Goal: Information Seeking & Learning: Stay updated

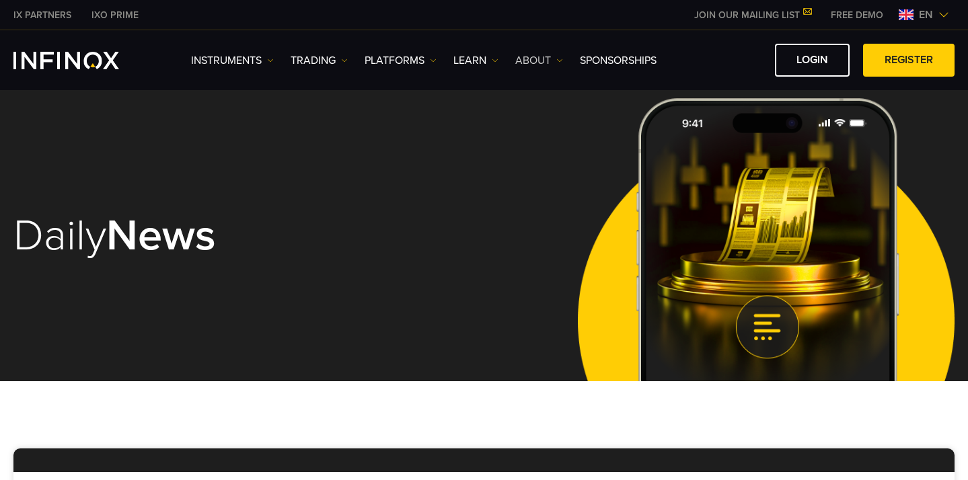
click at [550, 61] on link "ABOUT" at bounding box center [539, 60] width 48 height 16
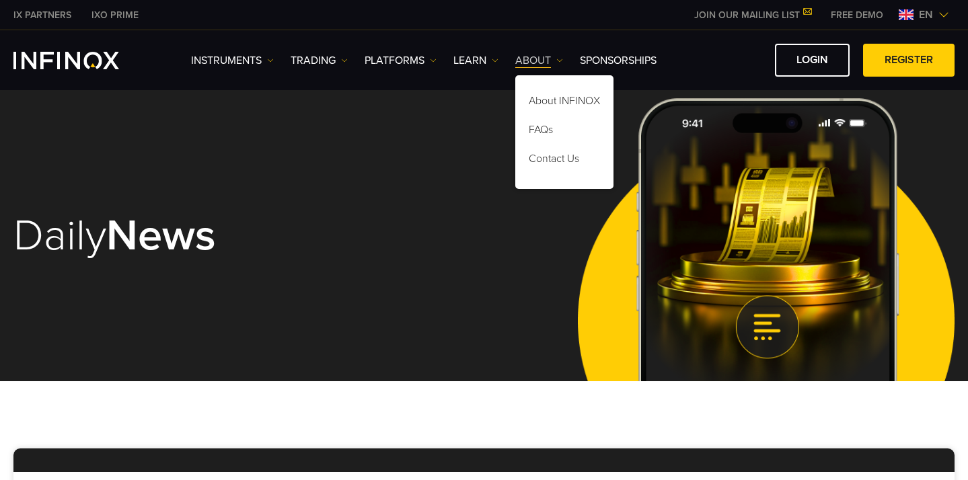
click at [550, 61] on link "ABOUT" at bounding box center [539, 60] width 48 height 16
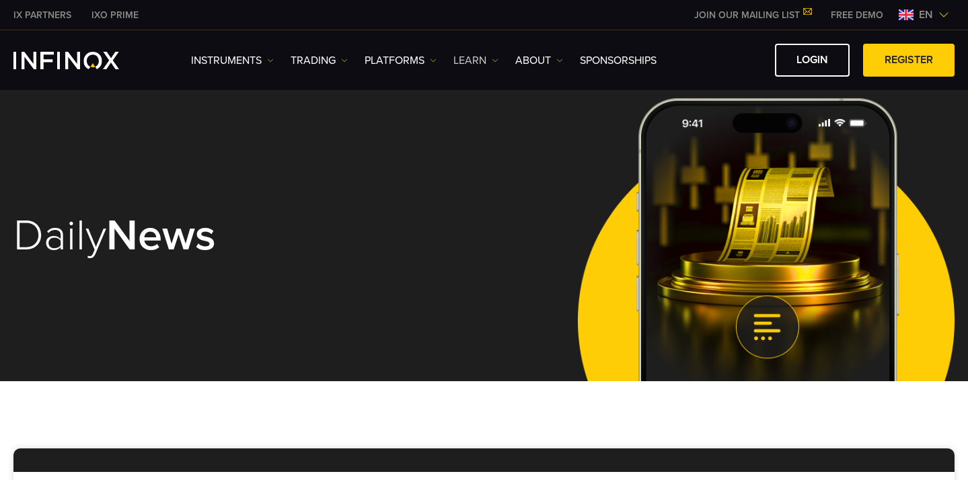
click at [482, 59] on link "Learn" at bounding box center [475, 60] width 45 height 16
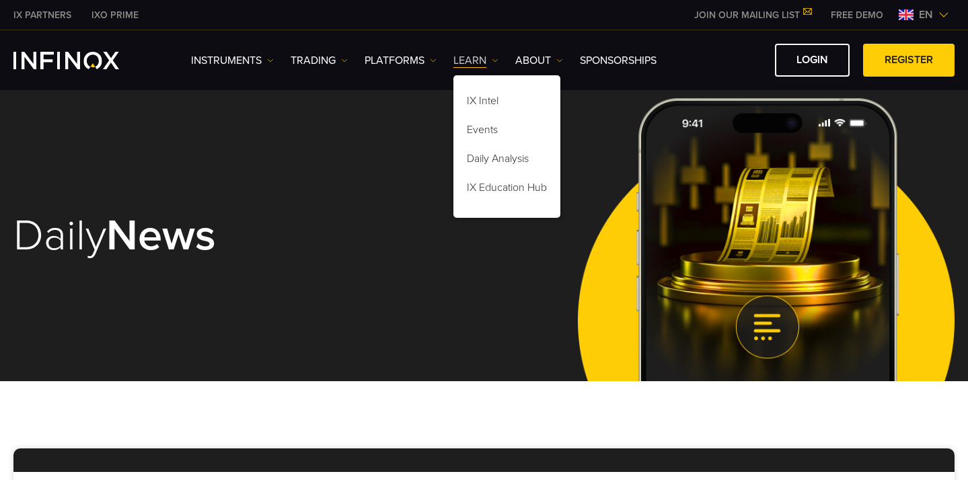
click at [482, 59] on link "Learn" at bounding box center [475, 60] width 45 height 16
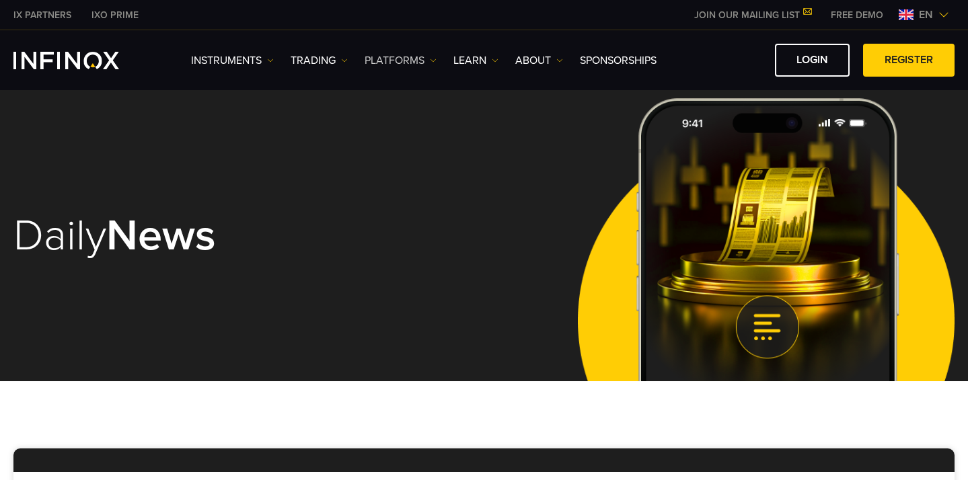
click at [402, 63] on link "PLATFORMS" at bounding box center [401, 60] width 72 height 16
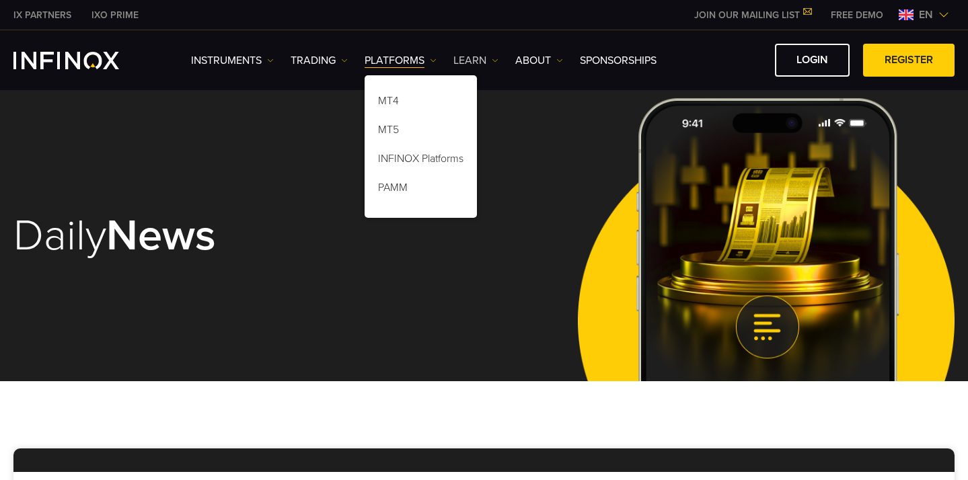
click at [474, 55] on link "Learn" at bounding box center [475, 60] width 45 height 16
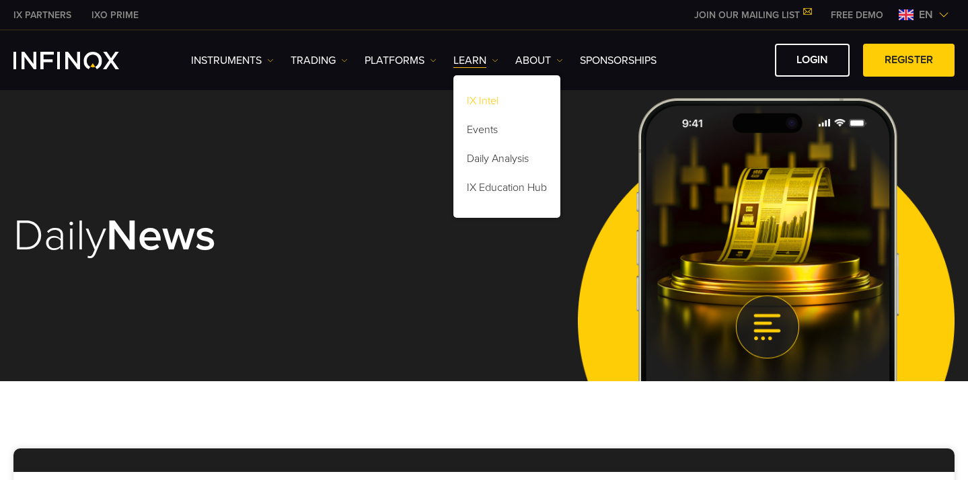
click at [482, 103] on link "IX Intel" at bounding box center [506, 103] width 107 height 29
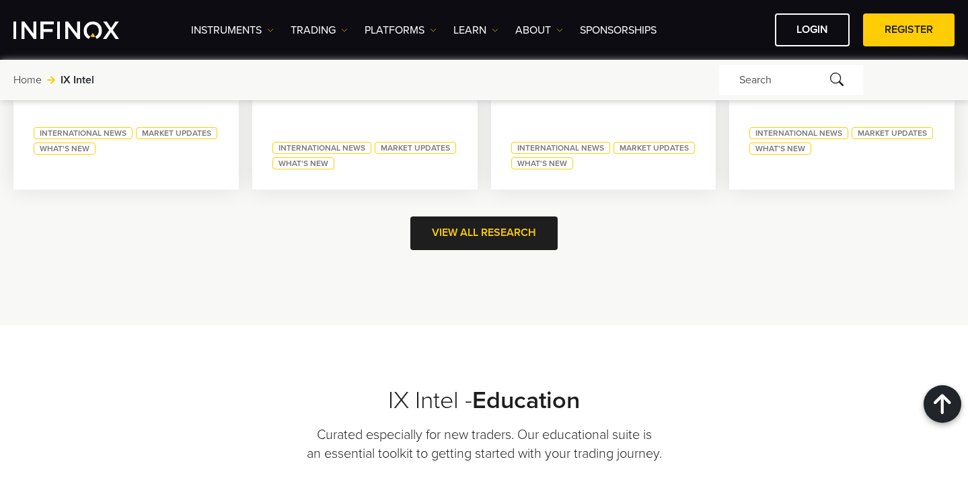
scroll to position [885, 0]
click at [471, 235] on link "VIEW ALL Research" at bounding box center [483, 232] width 147 height 33
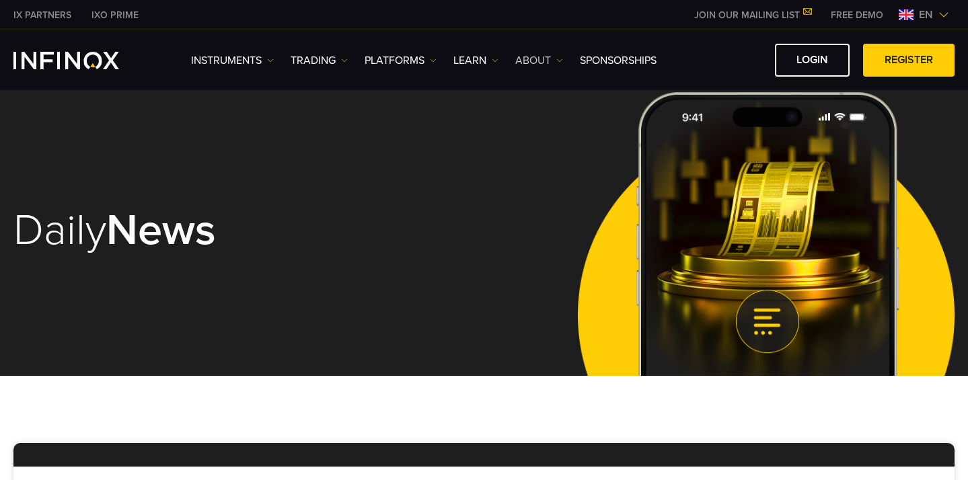
click at [532, 56] on link "ABOUT" at bounding box center [539, 60] width 48 height 16
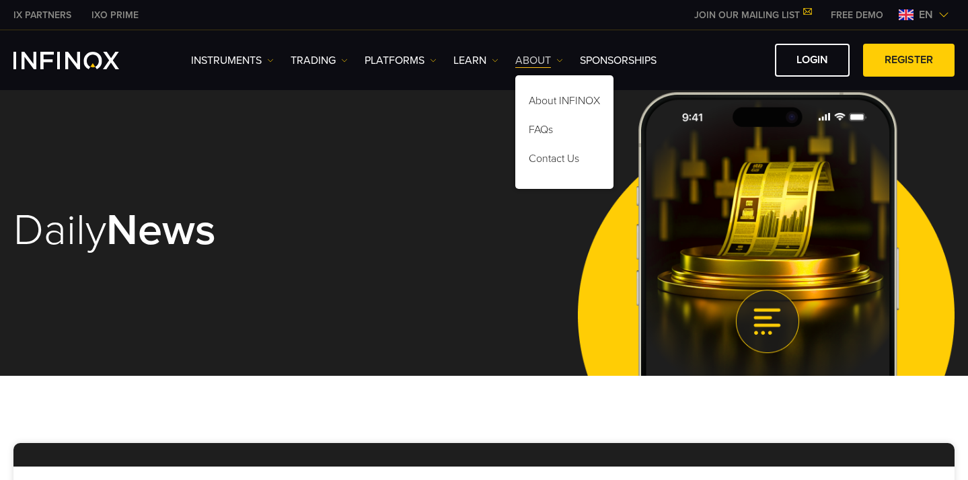
click at [532, 56] on link "ABOUT" at bounding box center [539, 60] width 48 height 16
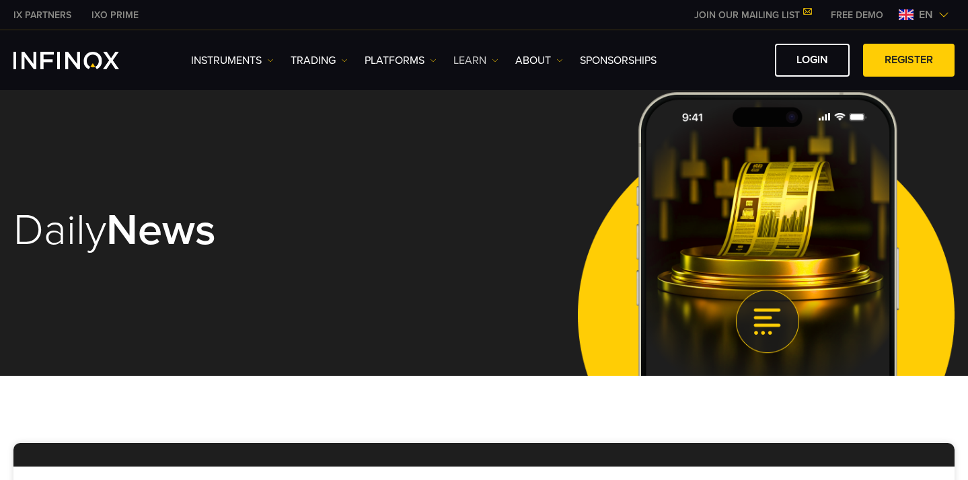
click at [475, 58] on link "Learn" at bounding box center [475, 60] width 45 height 16
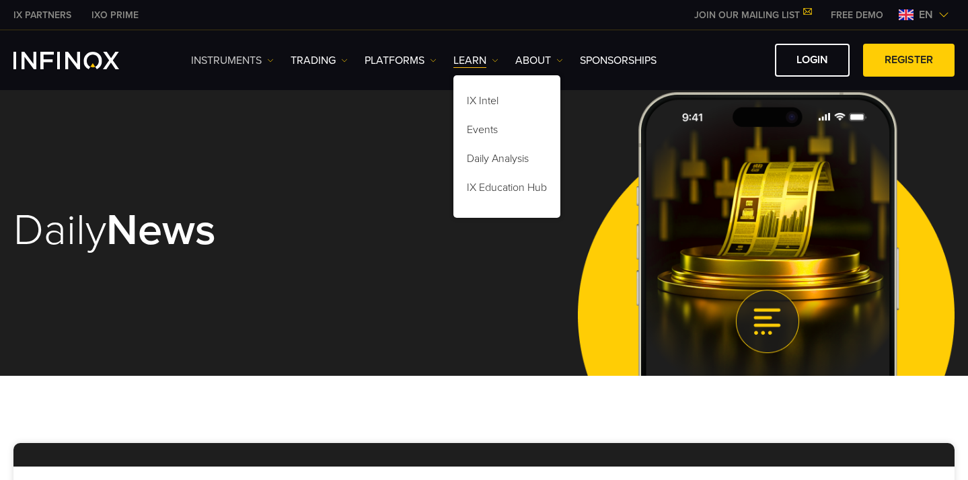
click at [225, 62] on link "Instruments" at bounding box center [232, 60] width 83 height 16
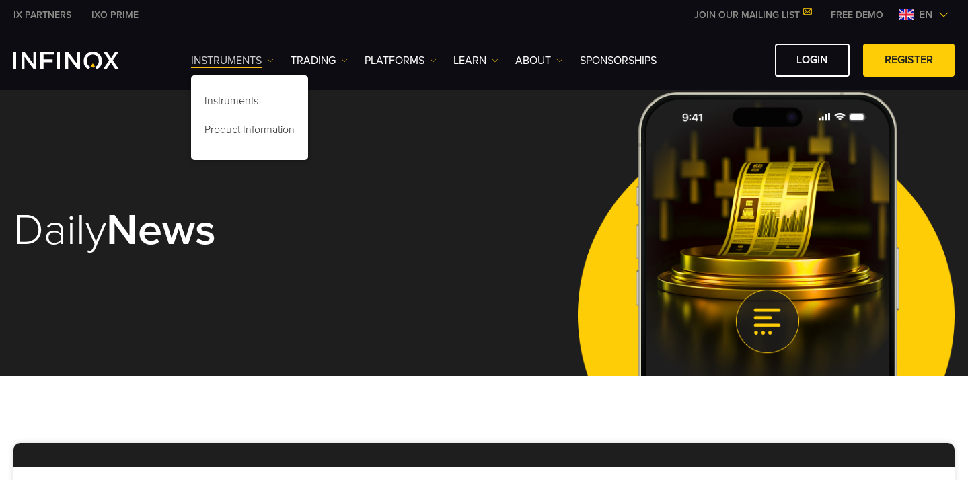
click at [225, 62] on link "Instruments" at bounding box center [232, 60] width 83 height 16
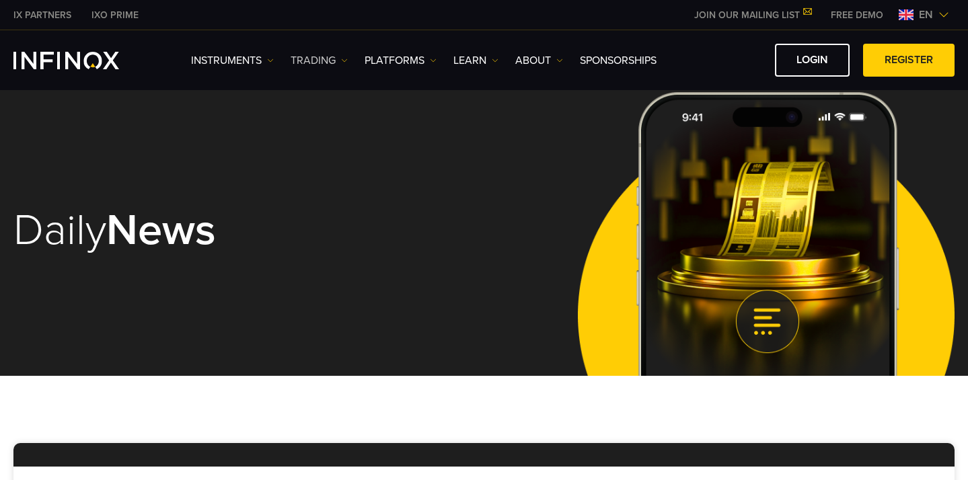
click at [300, 57] on link "TRADING" at bounding box center [319, 60] width 57 height 16
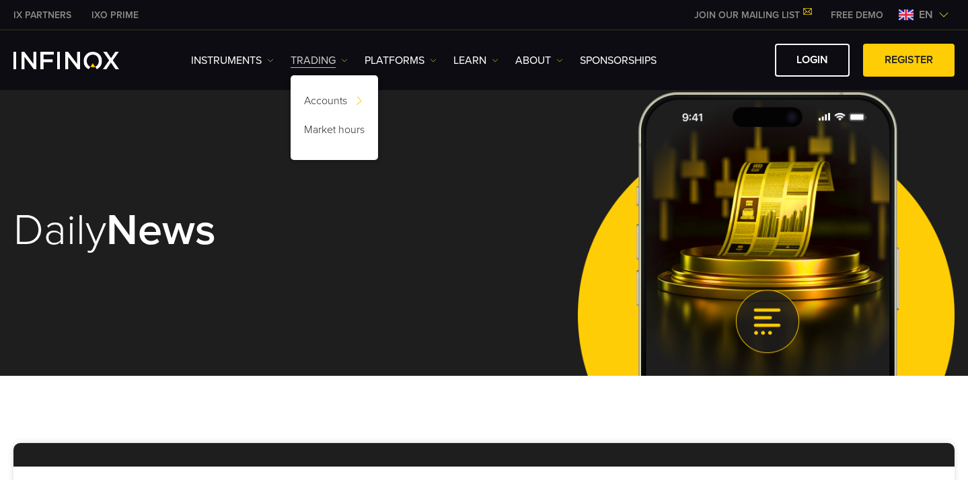
click at [300, 57] on link "TRADING" at bounding box center [319, 60] width 57 height 16
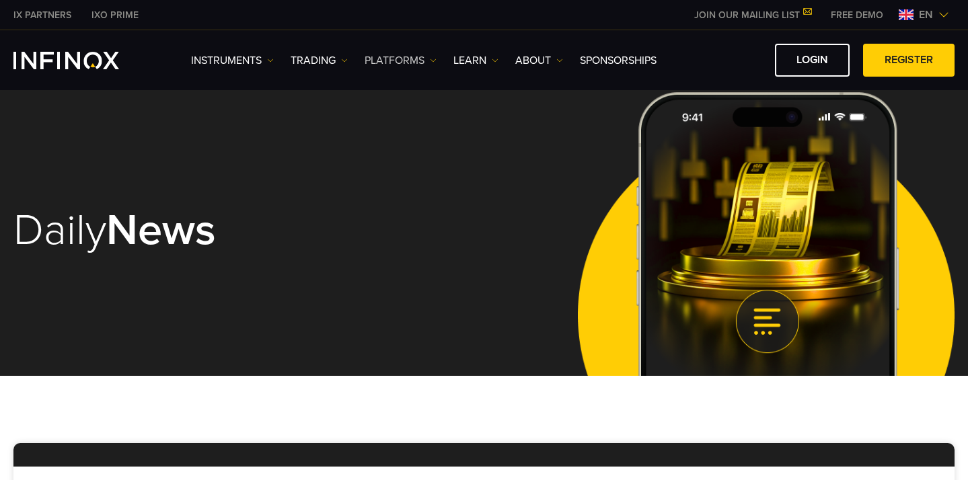
click at [393, 61] on link "PLATFORMS" at bounding box center [401, 60] width 72 height 16
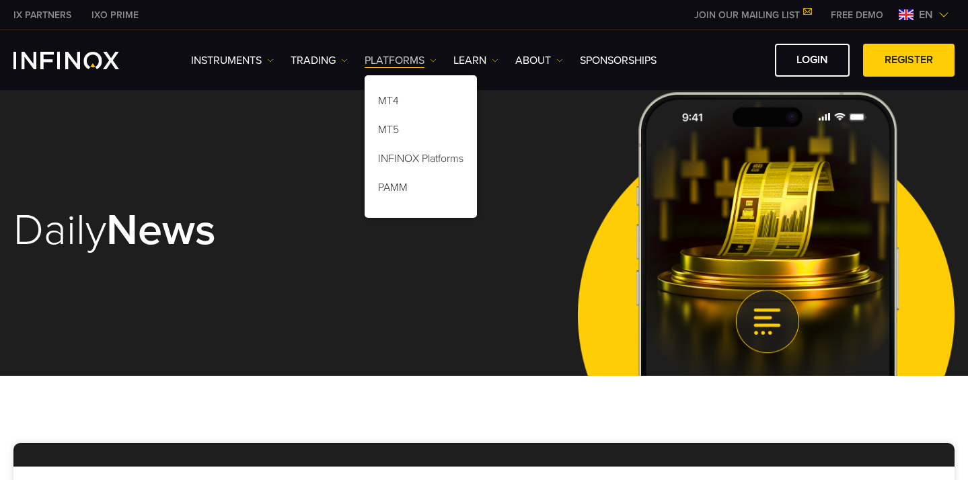
click at [393, 61] on link "PLATFORMS" at bounding box center [401, 60] width 72 height 16
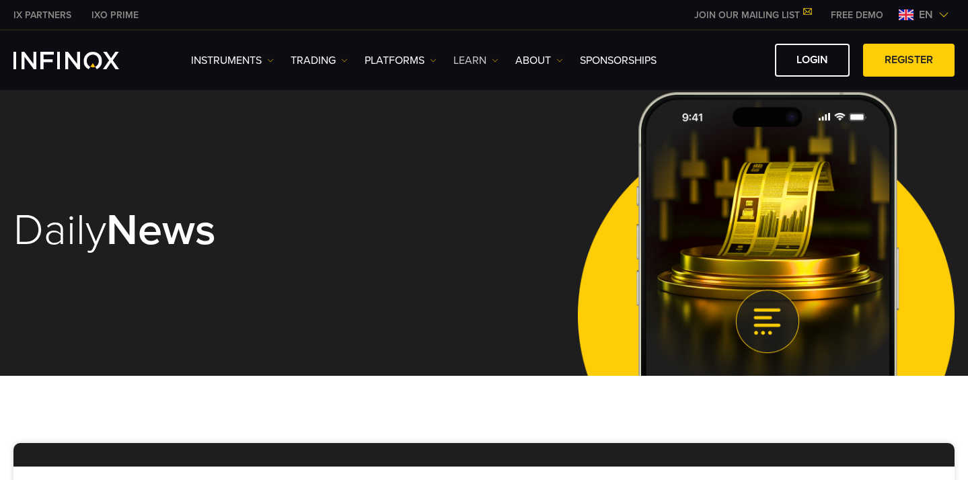
click at [467, 59] on link "Learn" at bounding box center [475, 60] width 45 height 16
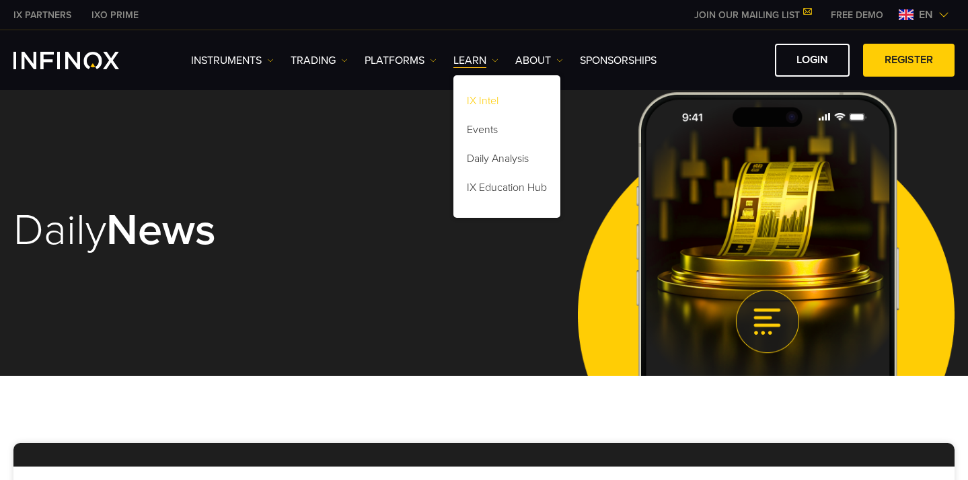
click at [486, 99] on link "IX Intel" at bounding box center [506, 103] width 107 height 29
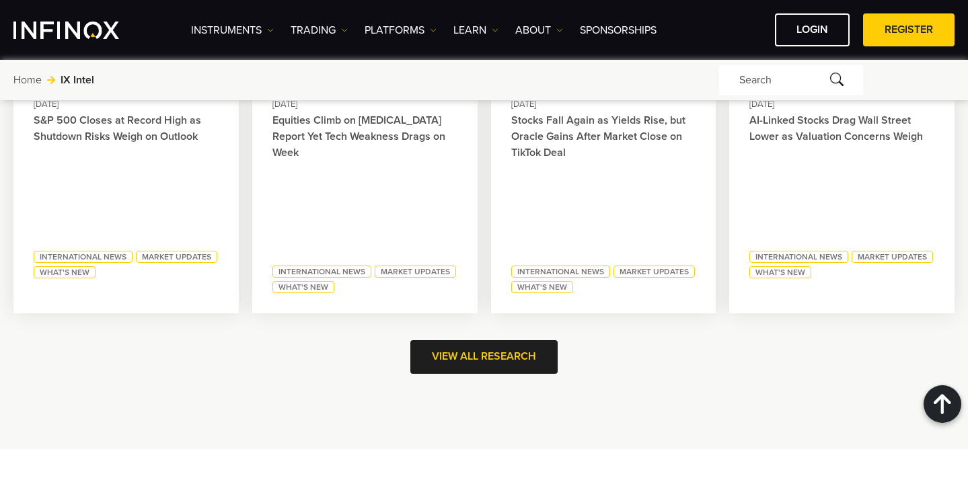
scroll to position [782, 0]
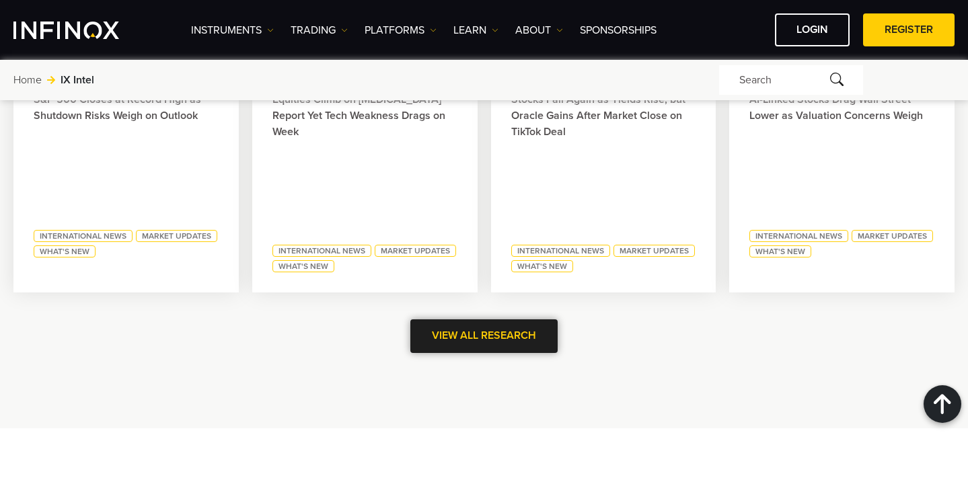
click at [489, 340] on link "VIEW ALL Research" at bounding box center [483, 336] width 147 height 33
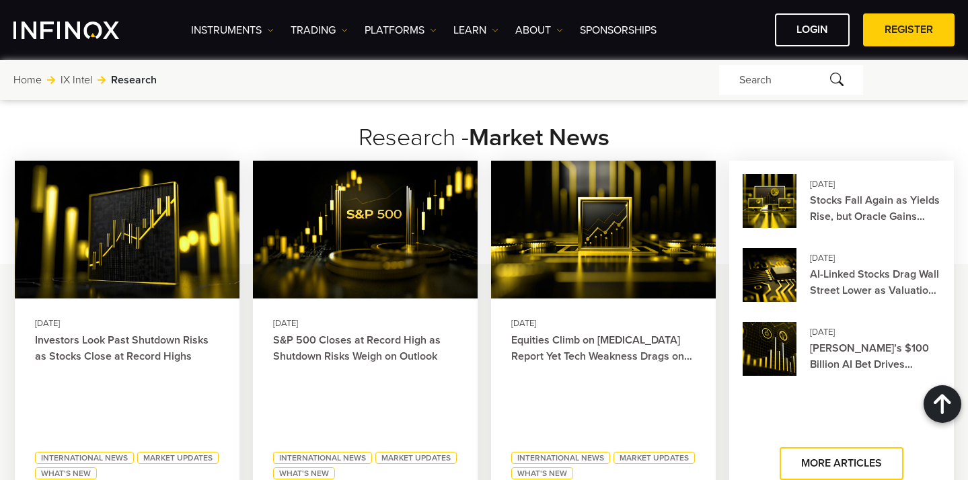
scroll to position [1702, 0]
